Goal: Transaction & Acquisition: Subscribe to service/newsletter

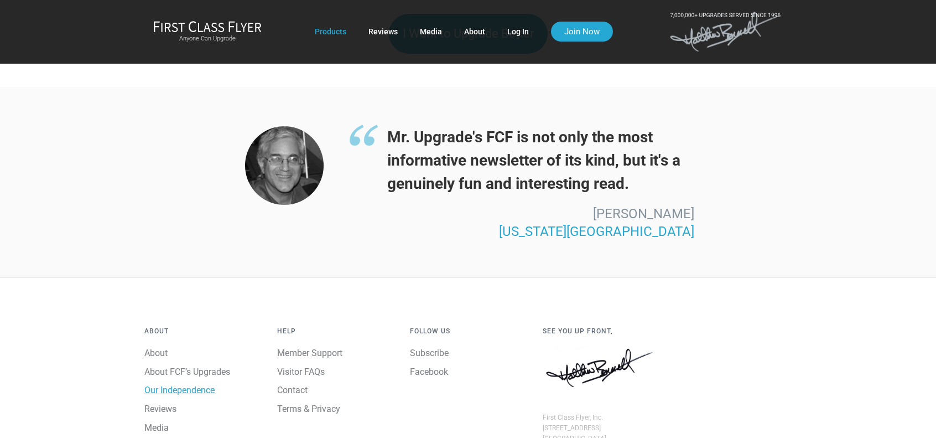
scroll to position [3043, 0]
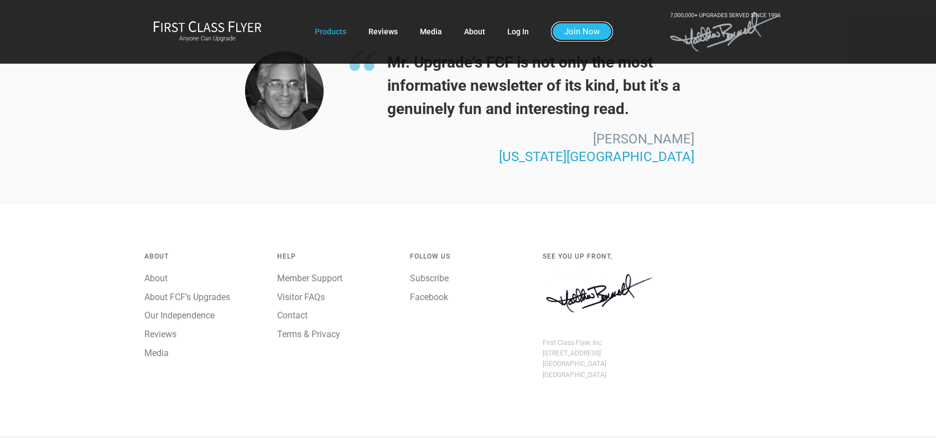
click at [587, 34] on link "Join Now" at bounding box center [582, 32] width 62 height 20
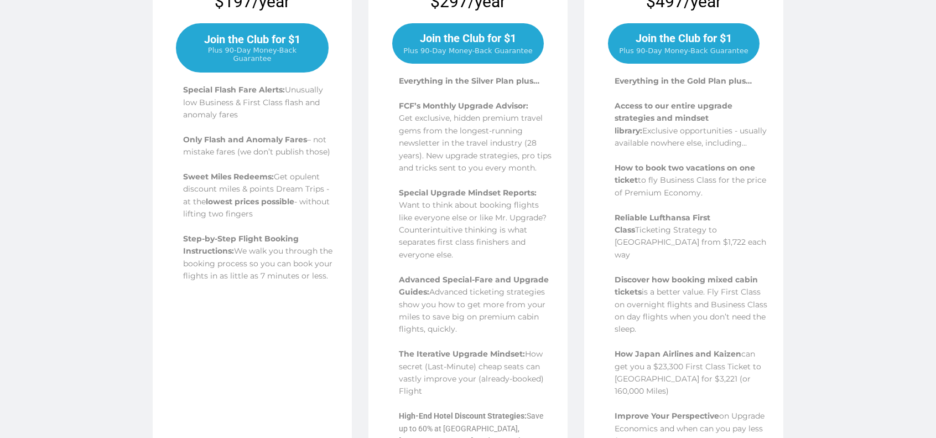
scroll to position [332, 0]
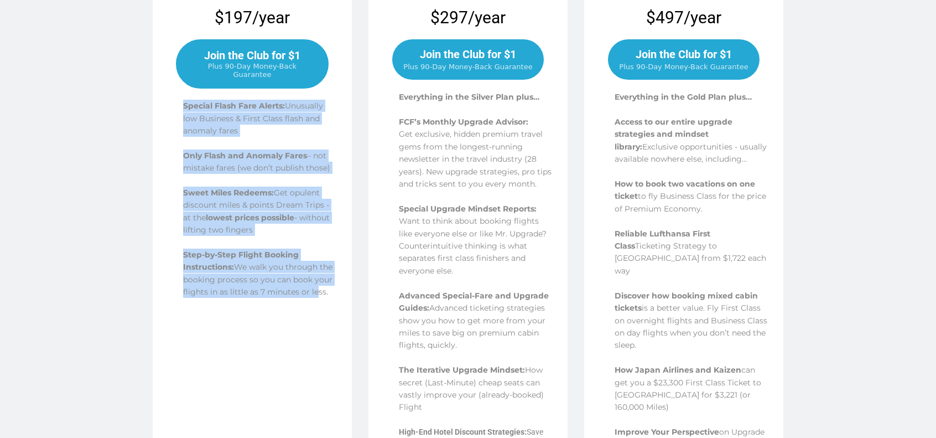
drag, startPoint x: 185, startPoint y: 101, endPoint x: 311, endPoint y: 289, distance: 226.4
click at [311, 289] on div "Special Flash Fare Alerts: Unusually low Business & First Class flash and anoma…" at bounding box center [252, 199] width 169 height 199
click at [128, 311] on div "SILVER PLAN Get unusually low Business & First Class flash & anomaly fares & di…" at bounding box center [468, 220] width 936 height 633
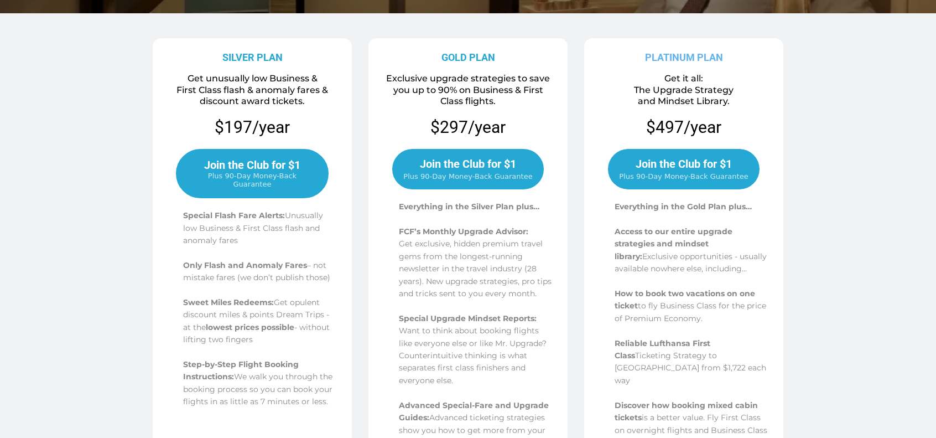
scroll to position [221, 0]
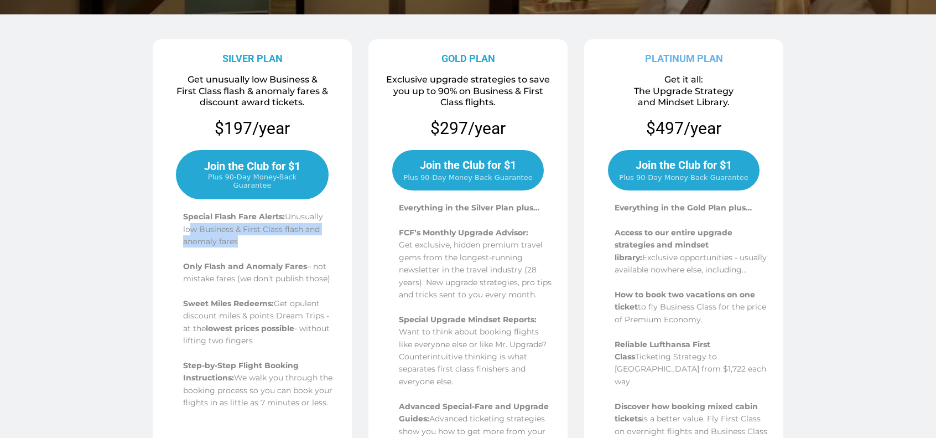
drag, startPoint x: 186, startPoint y: 223, endPoint x: 249, endPoint y: 246, distance: 67.2
click at [249, 246] on li "Special Flash Fare Alerts: Unusually low Business & First Class flash and anoma…" at bounding box center [258, 235] width 158 height 50
click at [166, 235] on div "Special Flash Fare Alerts: Unusually low Business & First Class flash and anoma…" at bounding box center [252, 309] width 191 height 221
drag, startPoint x: 181, startPoint y: 220, endPoint x: 265, endPoint y: 236, distance: 85.7
click at [265, 236] on li "Special Flash Fare Alerts: Unusually low Business & First Class flash and anoma…" at bounding box center [258, 235] width 158 height 50
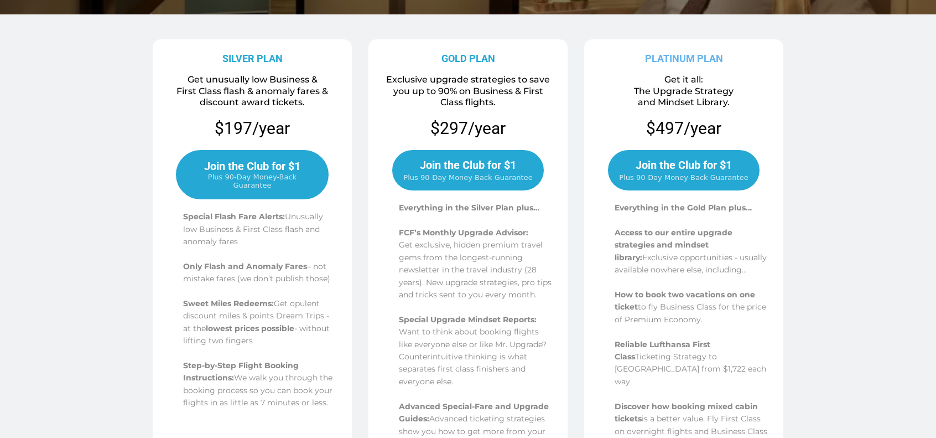
click at [159, 266] on div "Special Flash Fare Alerts: Unusually low Business & First Class flash and anoma…" at bounding box center [252, 309] width 191 height 221
drag, startPoint x: 186, startPoint y: 272, endPoint x: 337, endPoint y: 276, distance: 151.1
click at [337, 276] on div "Special Flash Fare Alerts: Unusually low Business & First Class flash and anoma…" at bounding box center [252, 309] width 191 height 221
drag, startPoint x: 270, startPoint y: 293, endPoint x: 310, endPoint y: 335, distance: 58.3
click at [310, 335] on p "Sweet Miles Redeems: Get opulent discount miles & points Dream Trips - at the l…" at bounding box center [260, 322] width 154 height 50
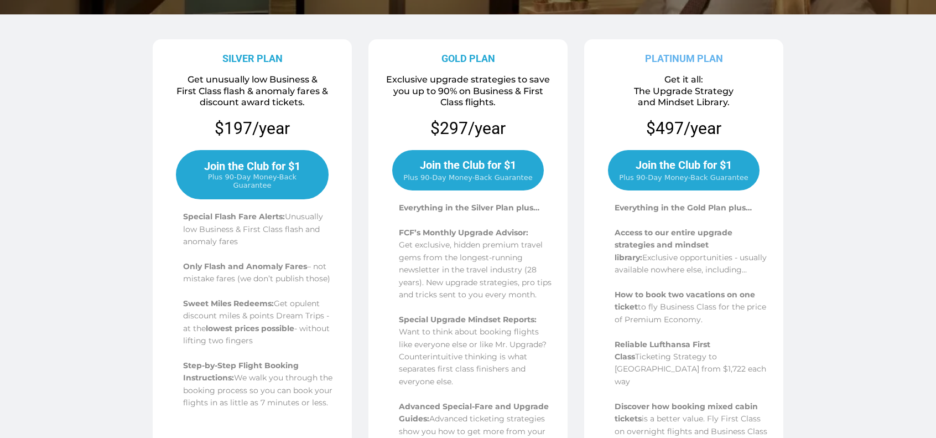
click at [279, 347] on p at bounding box center [252, 353] width 169 height 12
drag, startPoint x: 173, startPoint y: 358, endPoint x: 352, endPoint y: 393, distance: 183.2
click at [352, 393] on div "SILVER PLAN Get unusually low Business & First Class flash & anomaly fares & di…" at bounding box center [252, 331] width 216 height 594
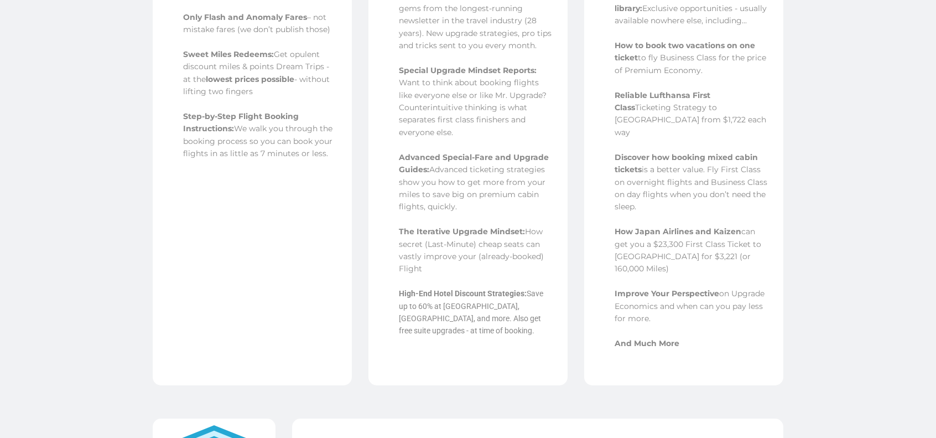
scroll to position [332, 0]
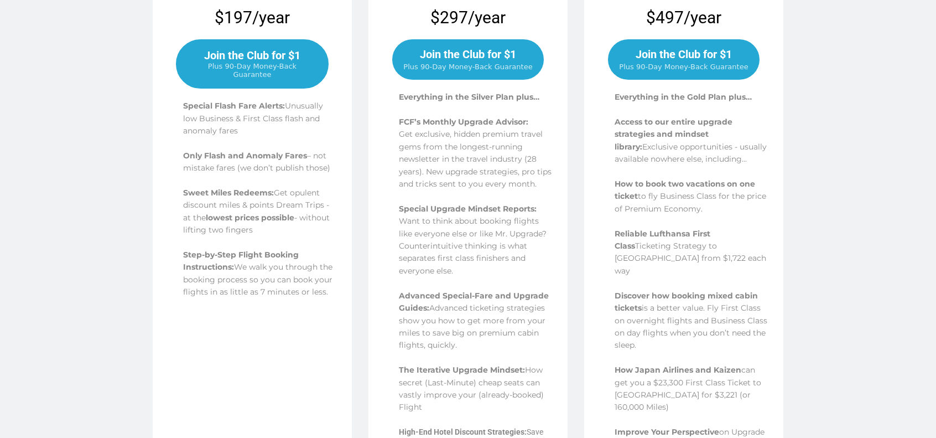
click at [81, 152] on div "SILVER PLAN Get unusually low Business & First Class flash & anomaly fares & di…" at bounding box center [468, 220] width 936 height 633
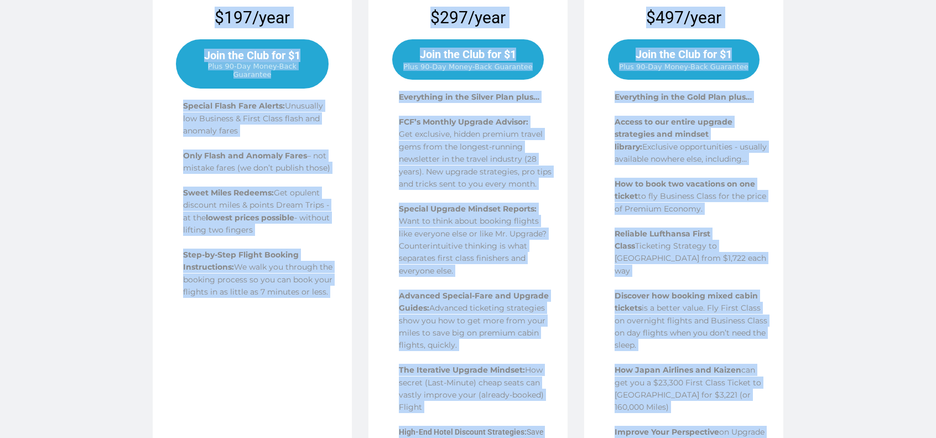
copy div "FIRST CLASS FLYER Copy Created with Sketch. How Those Who Know Go. Since [DATE]…"
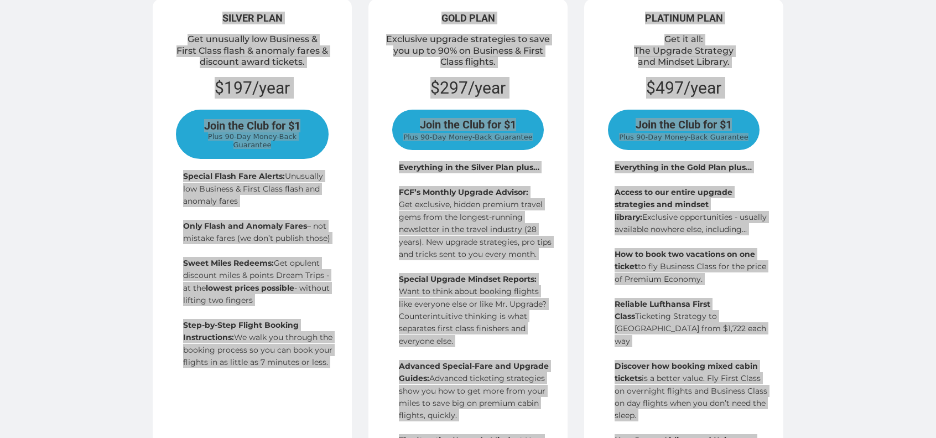
scroll to position [0, 0]
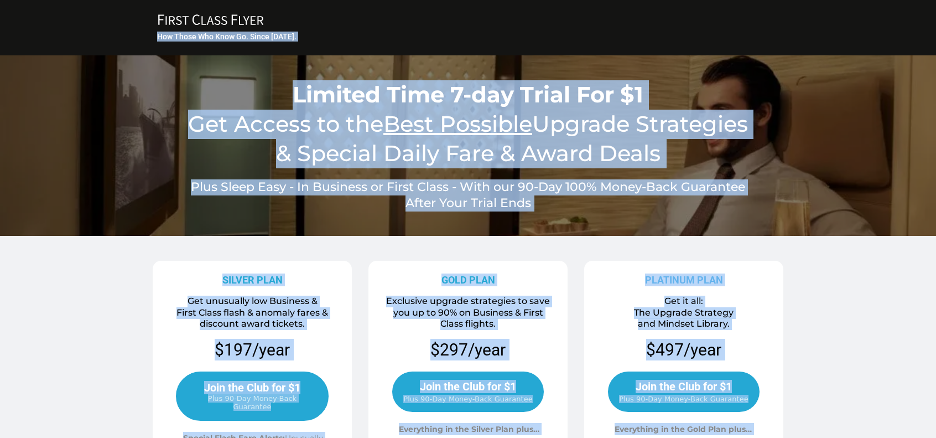
click at [79, 40] on div "FIRST CLASS FLYER Copy Created with Sketch. How Those Who Know Go. Since [DATE]." at bounding box center [468, 27] width 936 height 55
